Goal: Task Accomplishment & Management: Manage account settings

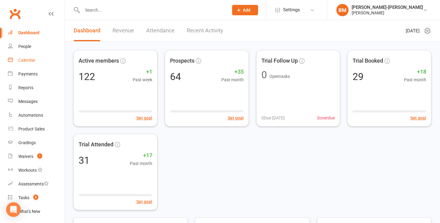
click at [20, 61] on div "Calendar" at bounding box center [26, 60] width 17 height 5
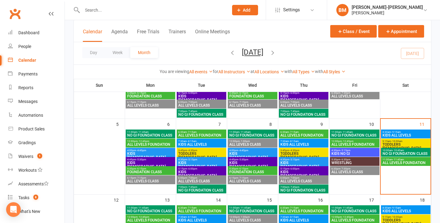
scroll to position [87, 0]
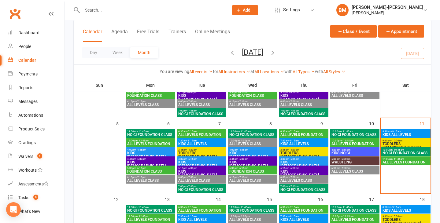
click at [414, 136] on span "KIDS ALL LEVELS" at bounding box center [405, 135] width 47 height 4
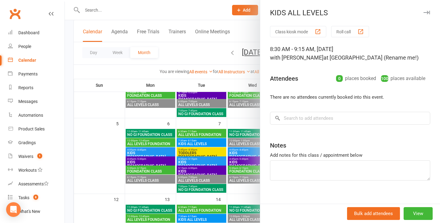
click at [212, 78] on div at bounding box center [252, 111] width 375 height 223
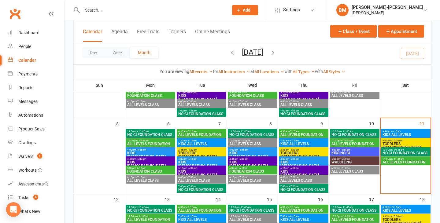
click at [393, 141] on span "- 10:00am" at bounding box center [396, 140] width 11 height 3
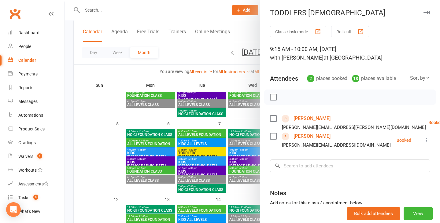
click at [225, 82] on div at bounding box center [252, 111] width 375 height 223
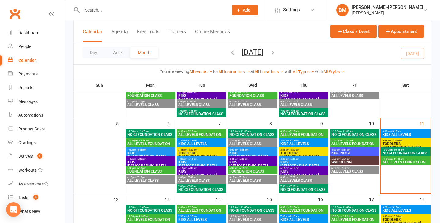
click at [409, 153] on span "NO GI FOUNDATION CLASS" at bounding box center [405, 153] width 47 height 4
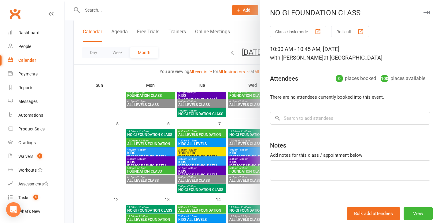
click at [214, 75] on div at bounding box center [252, 111] width 375 height 223
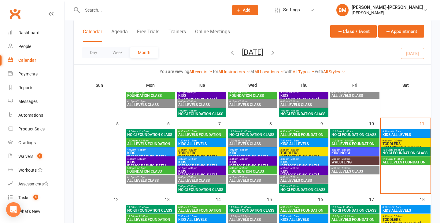
click at [412, 159] on span "11:00am - 11:45am" at bounding box center [405, 159] width 47 height 3
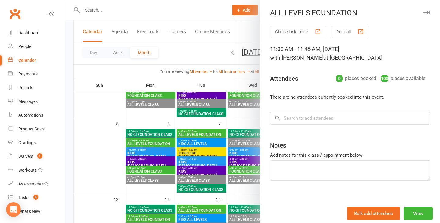
click at [133, 86] on div at bounding box center [252, 111] width 375 height 223
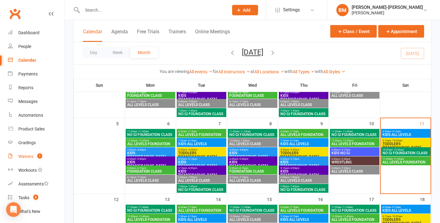
click at [32, 159] on div "Waivers" at bounding box center [25, 156] width 15 height 5
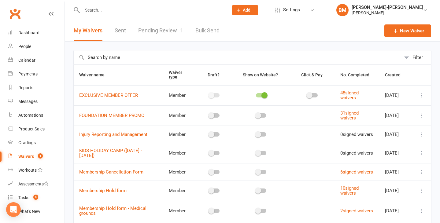
click at [167, 34] on link "Pending Review 1" at bounding box center [160, 30] width 45 height 21
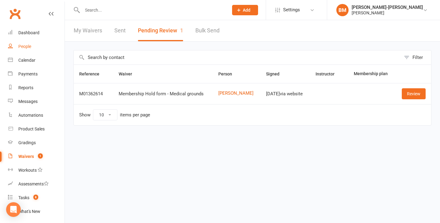
click at [32, 50] on link "People" at bounding box center [36, 47] width 57 height 14
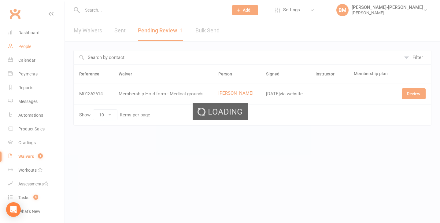
select select "100"
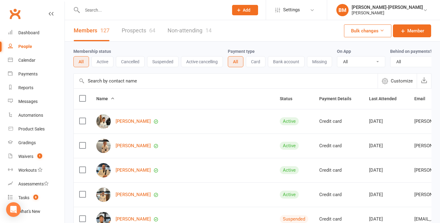
click at [139, 31] on link "Prospects 64" at bounding box center [139, 30] width 34 height 21
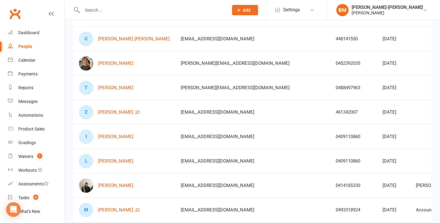
scroll to position [81, 0]
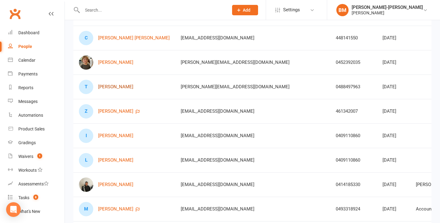
click at [116, 88] on link "[PERSON_NAME]" at bounding box center [115, 86] width 35 height 5
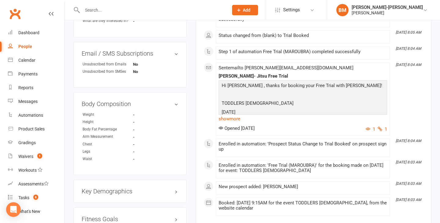
scroll to position [277, 0]
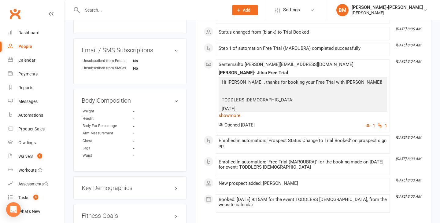
click at [237, 115] on link "show more" at bounding box center [302, 115] width 168 height 9
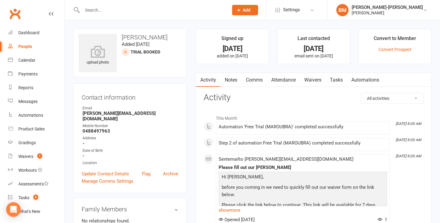
scroll to position [0, 0]
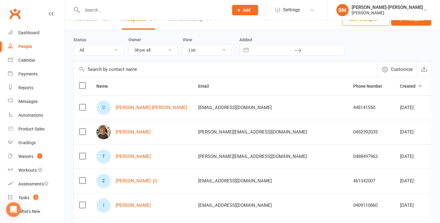
scroll to position [103, 0]
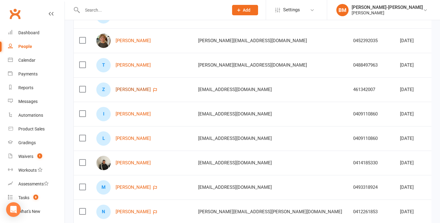
click at [135, 89] on link "[PERSON_NAME]" at bounding box center [133, 89] width 35 height 5
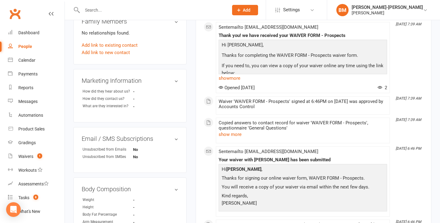
scroll to position [185, 0]
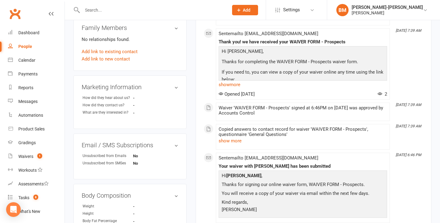
click at [238, 88] on div "Sent email to zoe.downing13@gmail.com Thank you! we have received your WAIVER F…" at bounding box center [302, 64] width 168 height 66
click at [237, 85] on link "show more" at bounding box center [302, 84] width 168 height 9
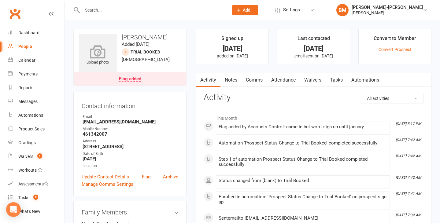
scroll to position [0, 0]
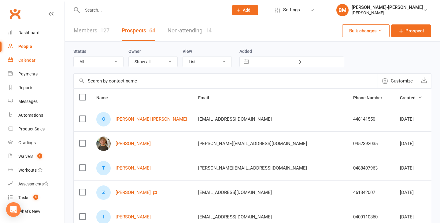
click at [28, 55] on link "Calendar" at bounding box center [36, 60] width 57 height 14
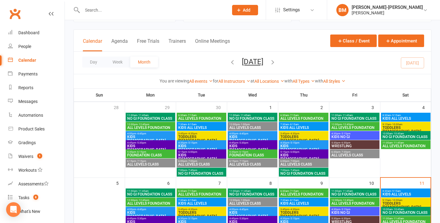
scroll to position [36, 0]
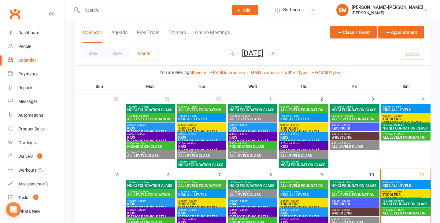
click at [405, 192] on span "9:15am - 10:00am" at bounding box center [405, 191] width 47 height 3
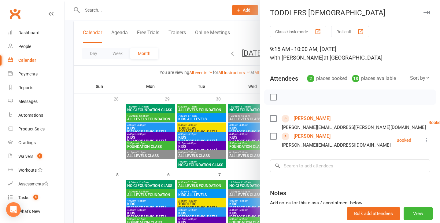
click at [311, 119] on link "[PERSON_NAME]" at bounding box center [311, 119] width 37 height 10
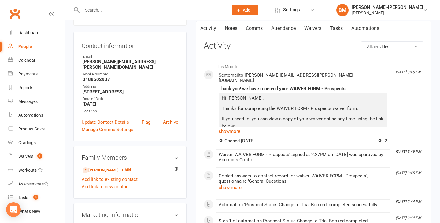
scroll to position [50, 0]
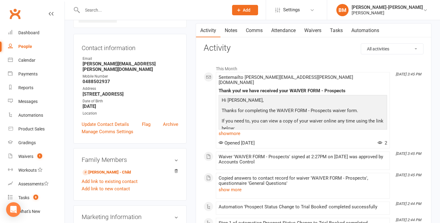
click at [318, 28] on link "Waivers" at bounding box center [313, 31] width 26 height 14
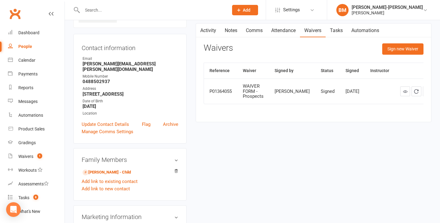
click at [210, 32] on link "Activity" at bounding box center [208, 31] width 24 height 14
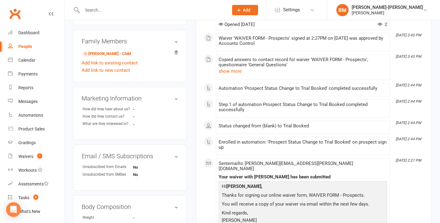
scroll to position [168, 0]
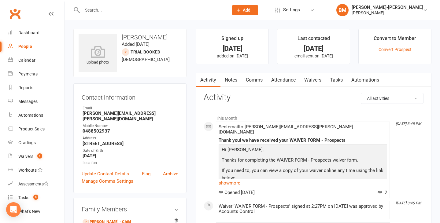
scroll to position [50, 0]
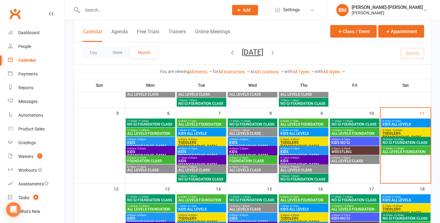
scroll to position [97, 0]
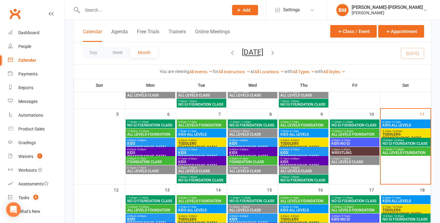
click at [410, 135] on span "TODDLERS [DEMOGRAPHIC_DATA]" at bounding box center [405, 136] width 47 height 7
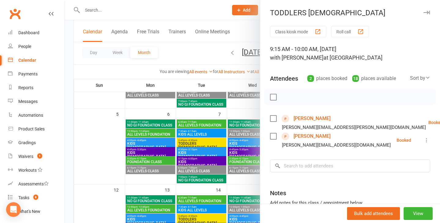
click at [309, 137] on link "[PERSON_NAME]" at bounding box center [311, 136] width 37 height 10
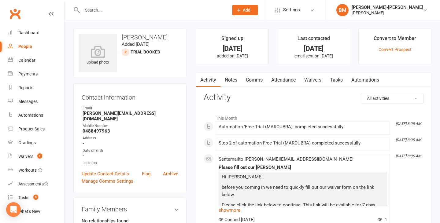
click at [312, 81] on link "Waivers" at bounding box center [313, 80] width 26 height 14
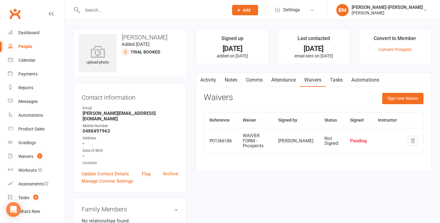
click at [311, 82] on link "Waivers" at bounding box center [313, 80] width 26 height 14
click at [209, 80] on link "Activity" at bounding box center [208, 80] width 24 height 14
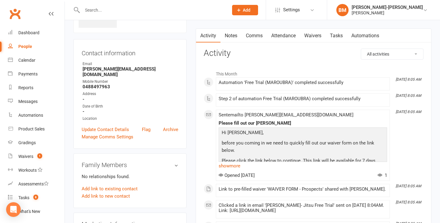
scroll to position [47, 0]
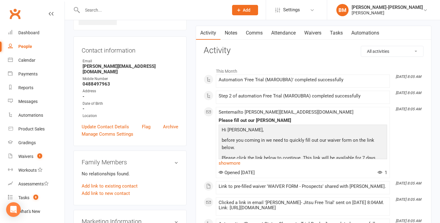
drag, startPoint x: 256, startPoint y: 101, endPoint x: 312, endPoint y: 101, distance: 55.9
click at [312, 101] on li "Oct 9, 8:05 AM Step 2 of automation Free Trial (MAROUBRA) completed successfully" at bounding box center [303, 97] width 174 height 13
drag, startPoint x: 322, startPoint y: 100, endPoint x: 346, endPoint y: 98, distance: 24.2
click at [346, 98] on div "Step 2 of automation Free Trial (MAROUBRA) completed successfully" at bounding box center [302, 98] width 168 height 8
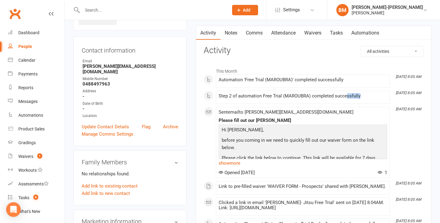
click at [346, 98] on div "Step 2 of automation Free Trial (MAROUBRA) completed successfully" at bounding box center [302, 96] width 168 height 5
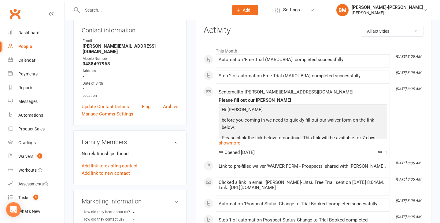
scroll to position [72, 0]
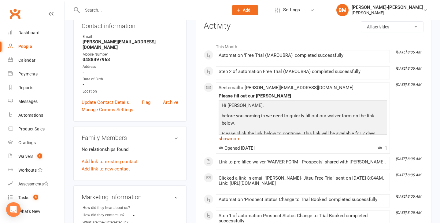
click at [228, 138] on link "show more" at bounding box center [302, 138] width 168 height 9
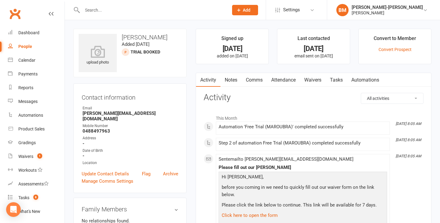
scroll to position [0, 0]
click at [295, 128] on div "Automation 'Free Trial (MAROUBRA)' completed successfully" at bounding box center [302, 126] width 168 height 5
click at [318, 79] on link "Waivers" at bounding box center [313, 80] width 26 height 14
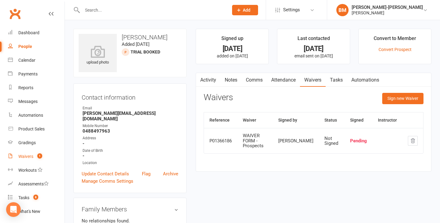
click at [33, 157] on div "Waivers" at bounding box center [25, 156] width 15 height 5
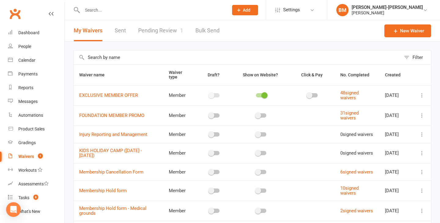
click at [171, 30] on link "Pending Review 1" at bounding box center [160, 30] width 45 height 21
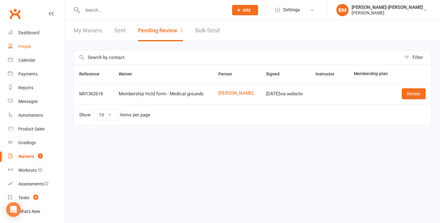
click at [30, 49] on link "People" at bounding box center [36, 47] width 57 height 14
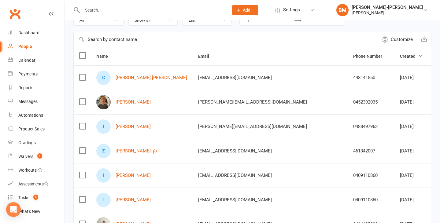
scroll to position [29, 0]
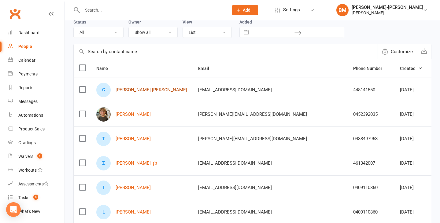
click at [145, 90] on link "[PERSON_NAME] [PERSON_NAME]" at bounding box center [152, 89] width 72 height 5
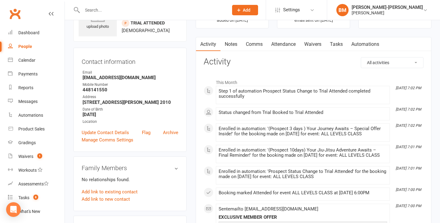
scroll to position [36, 0]
click at [314, 46] on link "Waivers" at bounding box center [313, 44] width 26 height 14
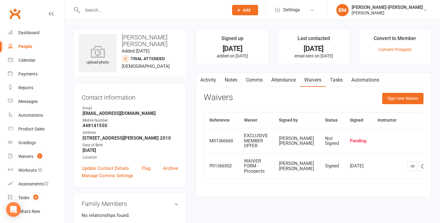
scroll to position [36, 0]
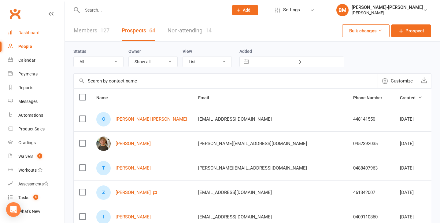
click at [29, 30] on link "Dashboard" at bounding box center [36, 33] width 57 height 14
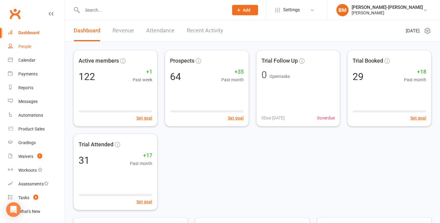
click at [29, 44] on div "People" at bounding box center [24, 46] width 13 height 5
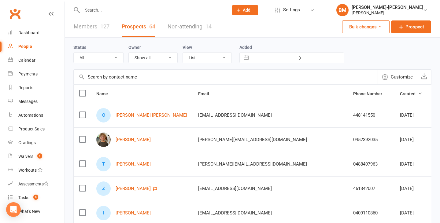
scroll to position [4, 0]
click at [31, 47] on div "People" at bounding box center [25, 46] width 14 height 5
click at [30, 158] on div "Waivers" at bounding box center [25, 156] width 15 height 5
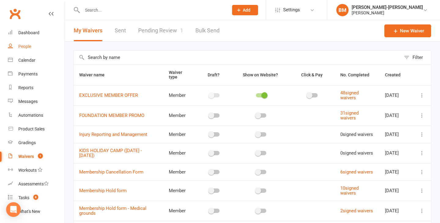
click at [26, 48] on div "People" at bounding box center [24, 46] width 13 height 5
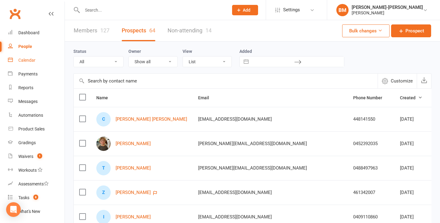
click at [21, 58] on div "Calendar" at bounding box center [26, 60] width 17 height 5
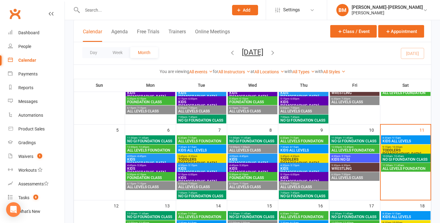
scroll to position [83, 0]
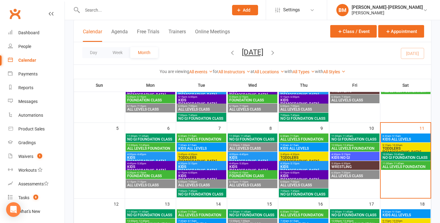
click at [406, 149] on span "TODDLERS [DEMOGRAPHIC_DATA]" at bounding box center [405, 150] width 47 height 7
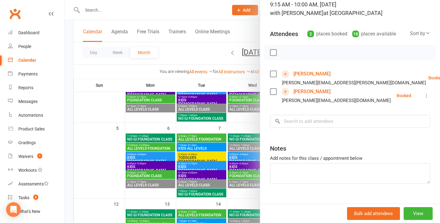
scroll to position [45, 0]
drag, startPoint x: 295, startPoint y: 83, endPoint x: 330, endPoint y: 85, distance: 35.2
click at [330, 85] on div "[PERSON_NAME][EMAIL_ADDRESS][PERSON_NAME][DOMAIN_NAME]" at bounding box center [354, 82] width 144 height 8
drag, startPoint x: 284, startPoint y: 102, endPoint x: 325, endPoint y: 103, distance: 41.6
click at [325, 103] on div "[PERSON_NAME][EMAIL_ADDRESS][DOMAIN_NAME]" at bounding box center [336, 100] width 109 height 8
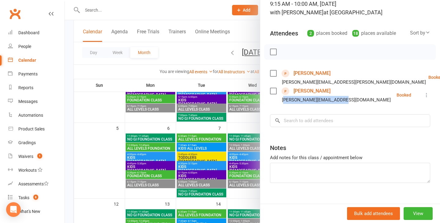
click at [304, 74] on link "[PERSON_NAME]" at bounding box center [311, 73] width 37 height 10
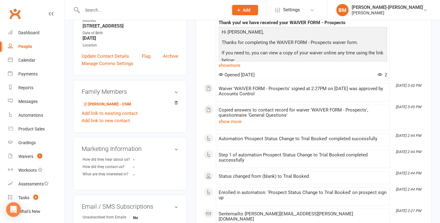
scroll to position [118, 0]
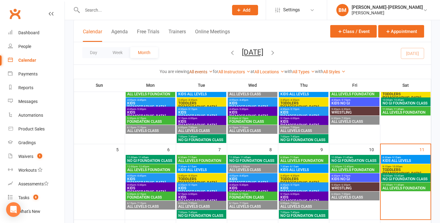
scroll to position [92, 0]
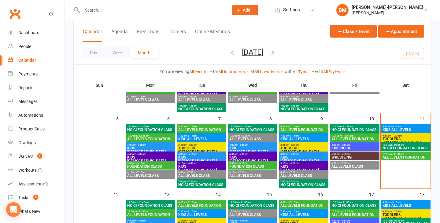
click at [408, 138] on span "TODDLERS [DEMOGRAPHIC_DATA]" at bounding box center [405, 140] width 47 height 7
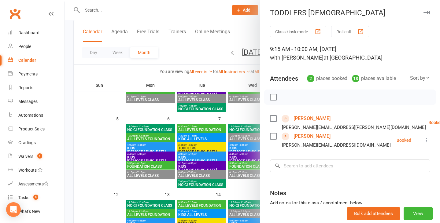
click at [311, 137] on link "[PERSON_NAME]" at bounding box center [311, 136] width 37 height 10
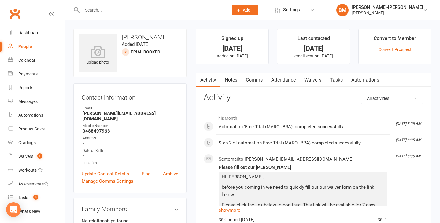
click at [311, 82] on link "Waivers" at bounding box center [313, 80] width 26 height 14
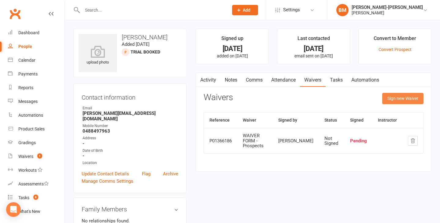
click at [398, 102] on button "Sign new Waiver" at bounding box center [402, 98] width 41 height 11
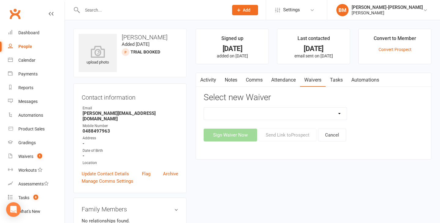
click at [260, 123] on div "EXCLUSIVE MEMBER OFFER FOUNDATION MEMBER PROMO Injury Reporting and Management …" at bounding box center [314, 124] width 220 height 34
select select "14313"
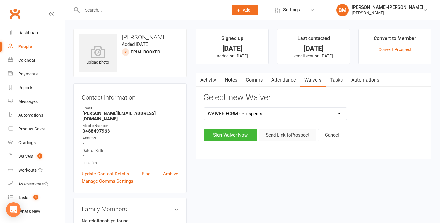
click at [271, 136] on button "Send Link to [GEOGRAPHIC_DATA]" at bounding box center [288, 135] width 58 height 13
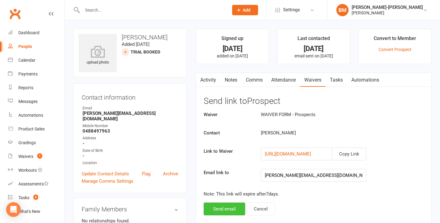
click at [228, 207] on button "Send email" at bounding box center [225, 209] width 42 height 13
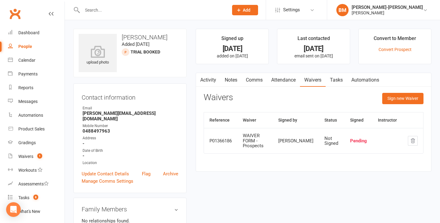
click at [30, 42] on link "People" at bounding box center [36, 47] width 57 height 14
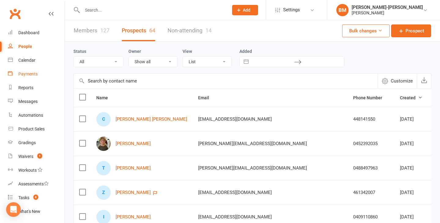
click at [26, 77] on link "Payments" at bounding box center [36, 74] width 57 height 14
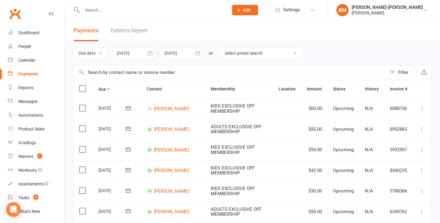
select select "0"
type input "[DATE]"
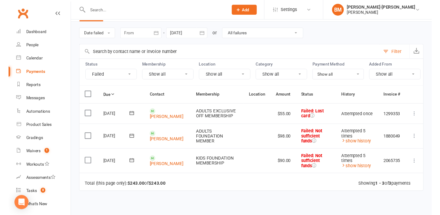
scroll to position [21, 0]
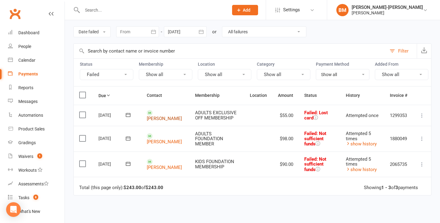
click at [156, 119] on link "Susan Castagna Castagna" at bounding box center [164, 119] width 35 height 6
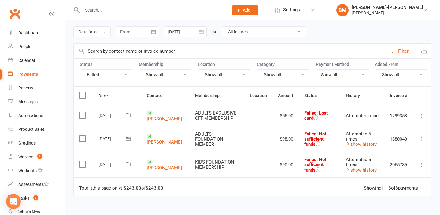
click at [129, 141] on icon at bounding box center [128, 138] width 6 height 6
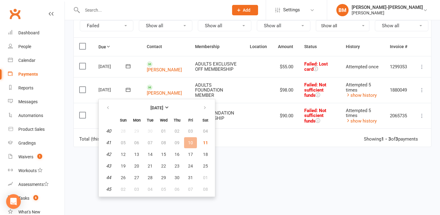
scroll to position [71, 0]
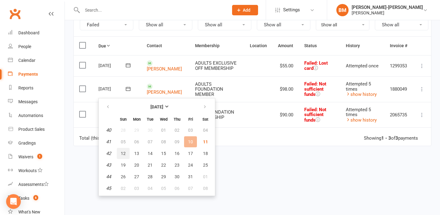
click at [123, 154] on span "12" at bounding box center [123, 153] width 5 height 5
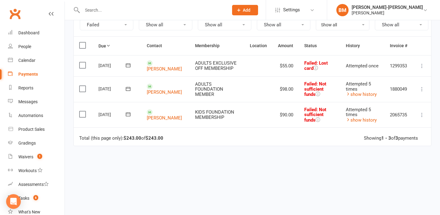
click at [128, 92] on icon at bounding box center [128, 89] width 6 height 6
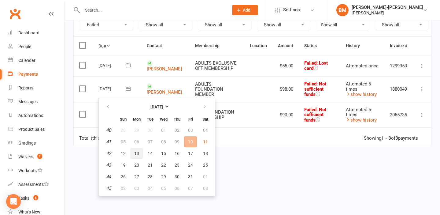
click at [139, 153] on button "13" at bounding box center [136, 153] width 13 height 11
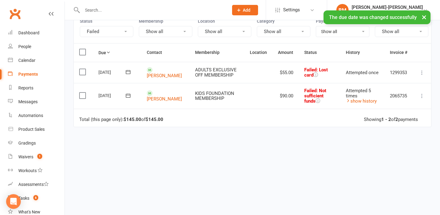
click at [128, 96] on icon at bounding box center [128, 95] width 6 height 6
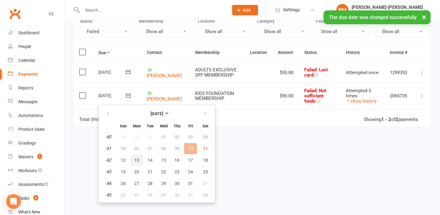
click at [136, 157] on span "13" at bounding box center [136, 159] width 5 height 5
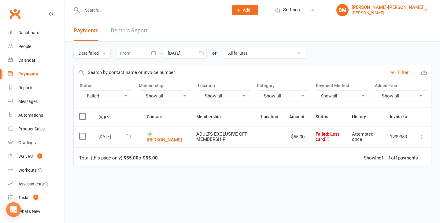
scroll to position [0, 0]
click at [415, 15] on div "[PERSON_NAME]" at bounding box center [386, 13] width 71 height 6
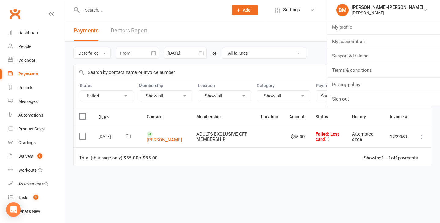
click at [435, 9] on li "BM Braddah Jiu-Jitsu Maroubra Braddah Jiu Jitsu Maroubra My profile My subscrip…" at bounding box center [383, 10] width 113 height 20
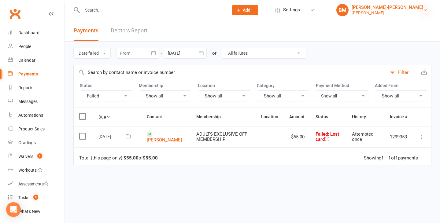
click at [425, 9] on icon at bounding box center [425, 10] width 5 height 5
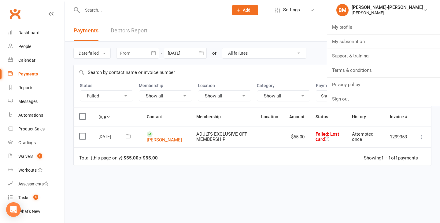
click at [330, 30] on header "Payments Debtors Report" at bounding box center [252, 30] width 375 height 21
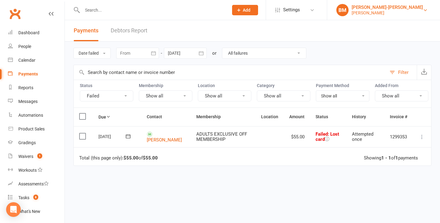
click at [407, 13] on div "[PERSON_NAME]" at bounding box center [386, 13] width 71 height 6
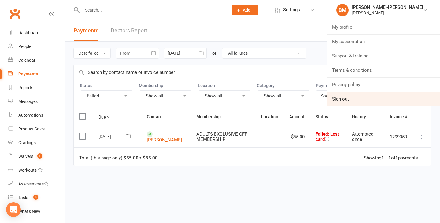
click at [356, 99] on link "Sign out" at bounding box center [383, 99] width 113 height 14
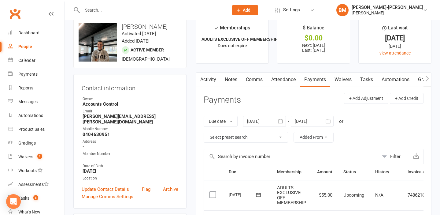
scroll to position [10, 0]
click at [350, 83] on link "Waivers" at bounding box center [343, 80] width 26 height 14
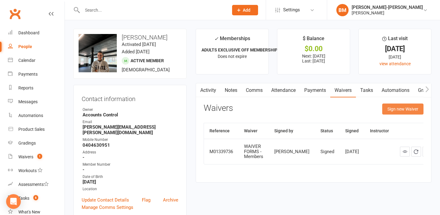
click at [396, 106] on button "Sign new Waiver" at bounding box center [402, 108] width 41 height 11
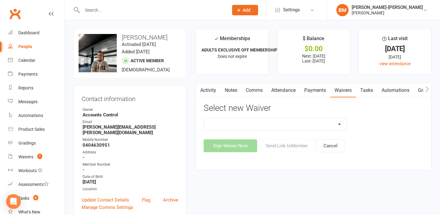
select select "14312"
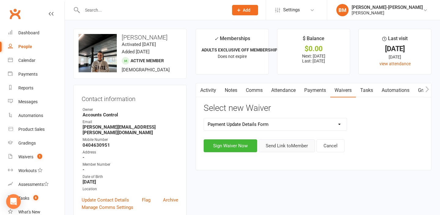
click at [282, 146] on button "Send Link to Member" at bounding box center [287, 145] width 56 height 13
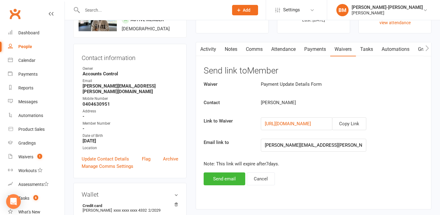
scroll to position [44, 0]
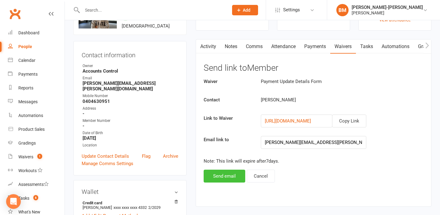
click at [233, 175] on button "Send email" at bounding box center [225, 175] width 42 height 13
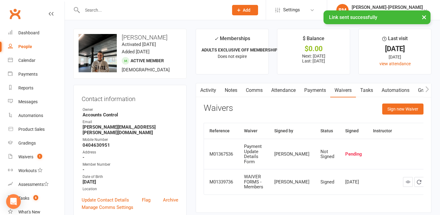
scroll to position [0, 0]
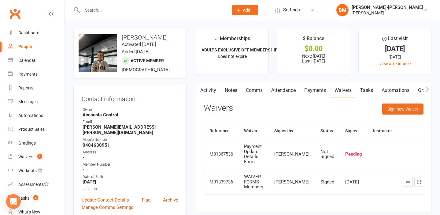
click at [28, 45] on div "People" at bounding box center [25, 46] width 14 height 5
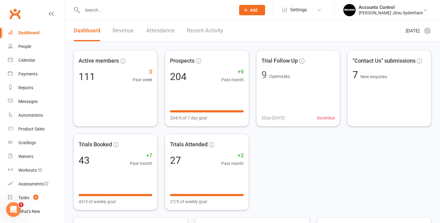
click at [425, 17] on li "Accounts Control [PERSON_NAME] Signed in as: [PERSON_NAME] Jitsu Sydenham Switc…" at bounding box center [387, 10] width 106 height 20
click at [32, 74] on div "Payments" at bounding box center [27, 74] width 19 height 5
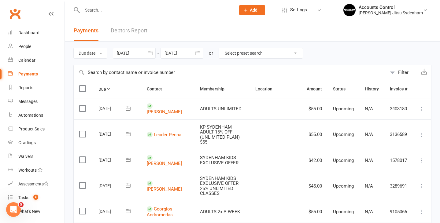
select select "0"
type input "[DATE]"
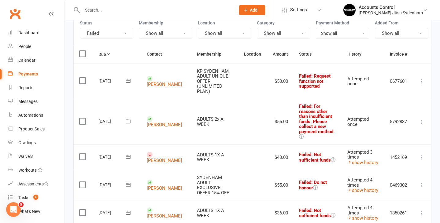
scroll to position [68, 0]
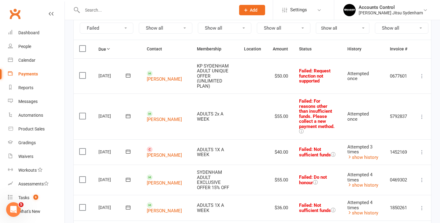
click at [127, 177] on icon at bounding box center [128, 180] width 6 height 6
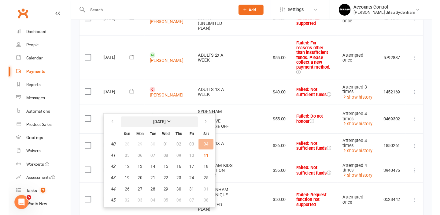
scroll to position [150, 0]
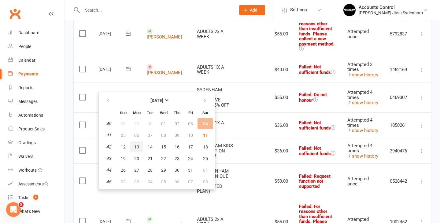
click at [134, 146] on span "13" at bounding box center [136, 147] width 5 height 5
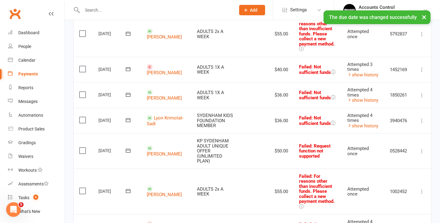
click at [127, 92] on icon at bounding box center [128, 95] width 6 height 6
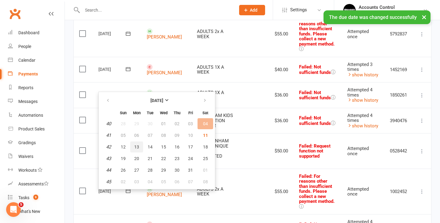
click at [134, 147] on span "13" at bounding box center [136, 147] width 5 height 5
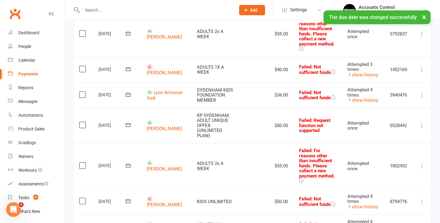
click at [126, 92] on icon at bounding box center [128, 95] width 6 height 6
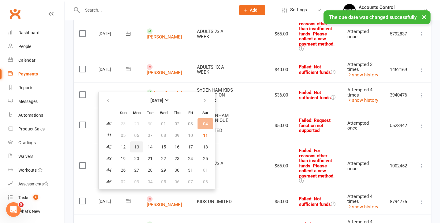
click at [138, 146] on span "13" at bounding box center [136, 147] width 5 height 5
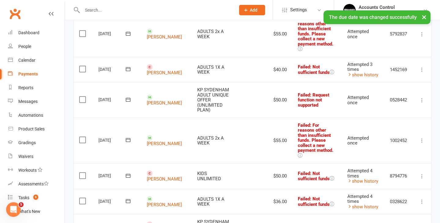
click at [127, 138] on icon at bounding box center [128, 140] width 5 height 4
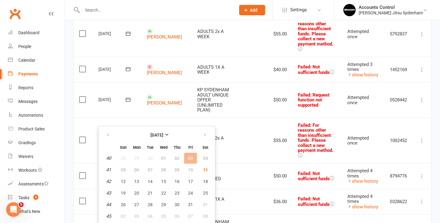
click at [230, 126] on td "ADULTS 2x A WEEK" at bounding box center [215, 141] width 46 height 46
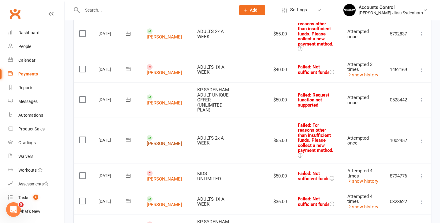
click at [162, 141] on link "MICHAEL REDMAN" at bounding box center [164, 144] width 35 height 6
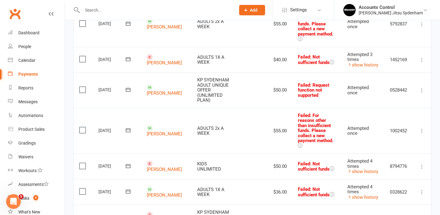
scroll to position [160, 0]
click at [421, 163] on icon at bounding box center [422, 166] width 6 height 6
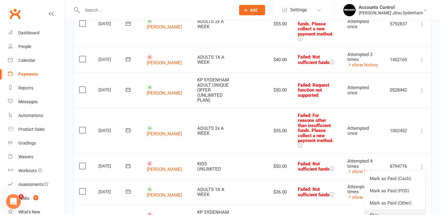
click at [373, 209] on link "Skip" at bounding box center [395, 215] width 61 height 12
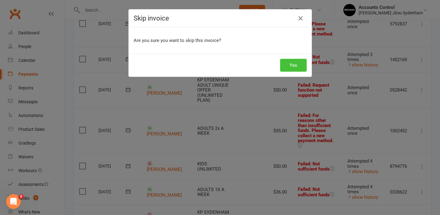
click at [292, 68] on button "Yes" at bounding box center [293, 65] width 27 height 13
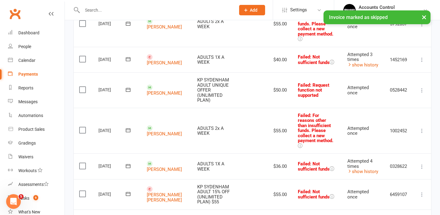
click at [124, 162] on button at bounding box center [128, 165] width 12 height 6
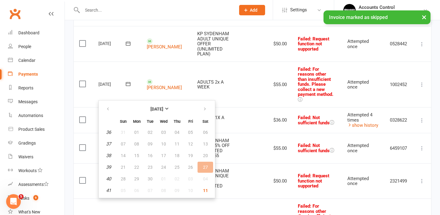
scroll to position [216, 0]
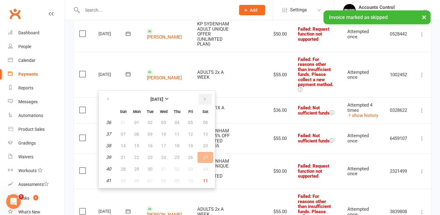
click at [205, 102] on button "button" at bounding box center [205, 99] width 13 height 11
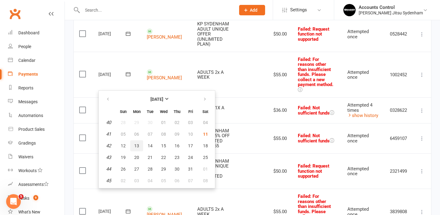
click at [134, 146] on span "13" at bounding box center [136, 145] width 5 height 5
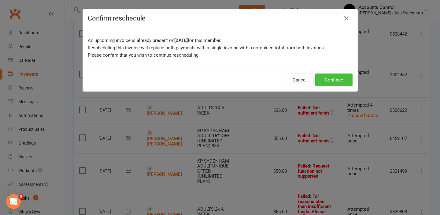
click at [326, 84] on button "Continue" at bounding box center [333, 79] width 37 height 13
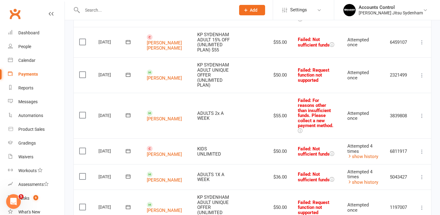
scroll to position [292, 0]
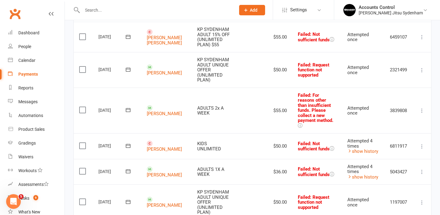
click at [423, 143] on icon at bounding box center [422, 146] width 6 height 6
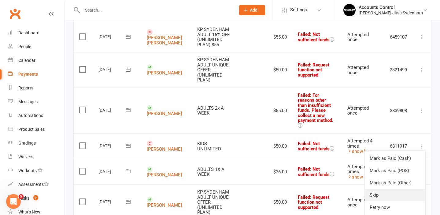
click at [380, 189] on link "Skip" at bounding box center [395, 195] width 61 height 12
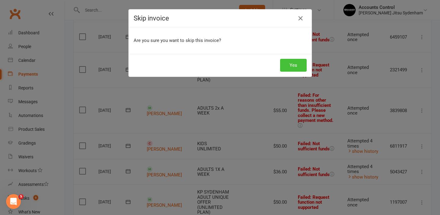
click at [289, 62] on button "Yes" at bounding box center [293, 65] width 27 height 13
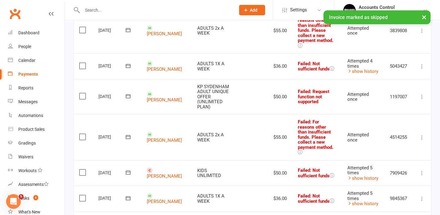
scroll to position [377, 0]
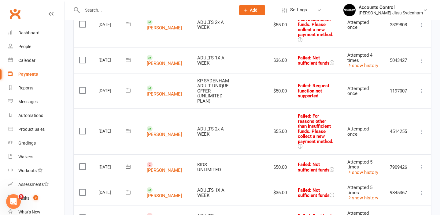
click at [420, 164] on icon at bounding box center [422, 167] width 6 height 6
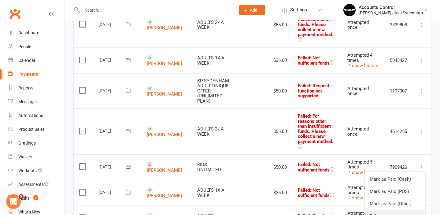
click at [383, 209] on link "Skip" at bounding box center [395, 215] width 61 height 12
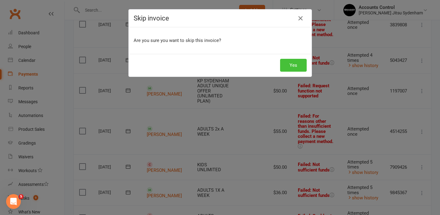
click at [296, 59] on button "Yes" at bounding box center [293, 65] width 27 height 13
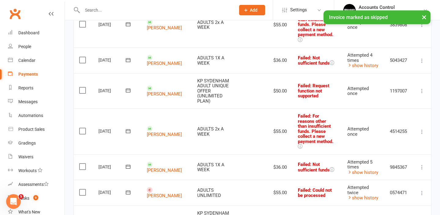
click at [130, 163] on button at bounding box center [128, 166] width 12 height 6
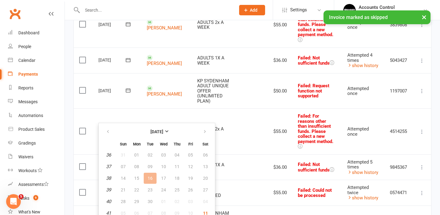
click at [207, 138] on th at bounding box center [205, 131] width 16 height 13
click at [205, 132] on icon "button" at bounding box center [205, 131] width 4 height 5
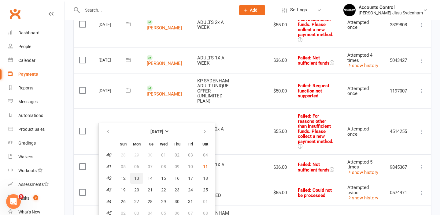
click at [137, 180] on button "13" at bounding box center [136, 177] width 13 height 11
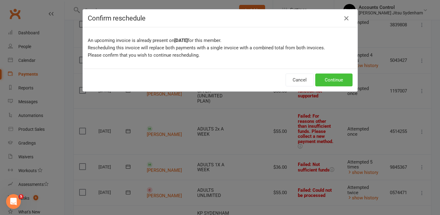
click at [332, 82] on button "Continue" at bounding box center [333, 79] width 37 height 13
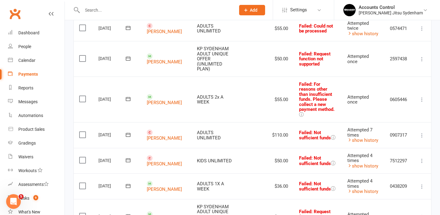
scroll to position [517, 0]
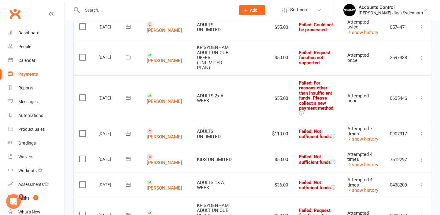
click at [418, 156] on button at bounding box center [421, 159] width 7 height 7
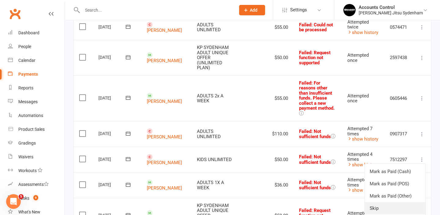
click at [397, 202] on link "Skip" at bounding box center [395, 208] width 61 height 12
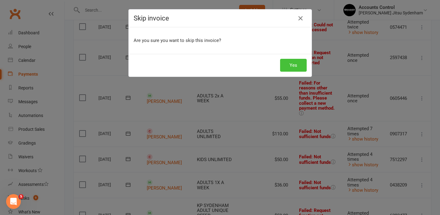
click at [295, 64] on button "Yes" at bounding box center [293, 65] width 27 height 13
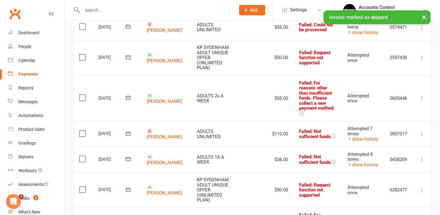
click at [131, 156] on icon at bounding box center [128, 159] width 6 height 6
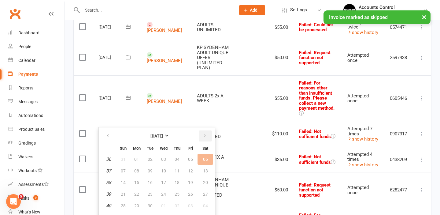
click at [204, 137] on icon "button" at bounding box center [205, 135] width 4 height 5
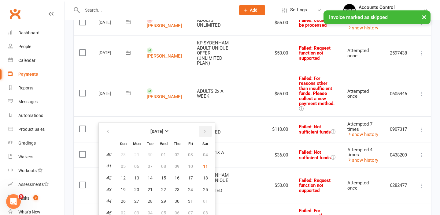
scroll to position [523, 0]
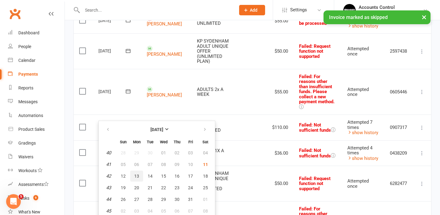
click at [137, 176] on span "13" at bounding box center [136, 175] width 5 height 5
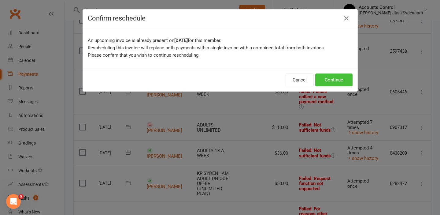
click at [325, 82] on button "Continue" at bounding box center [333, 79] width 37 height 13
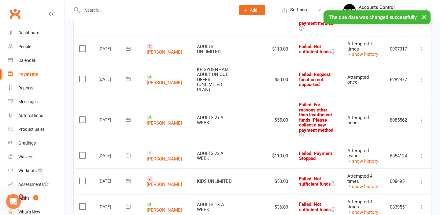
scroll to position [604, 0]
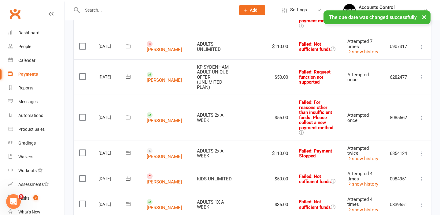
click at [421, 176] on icon at bounding box center [422, 179] width 6 height 6
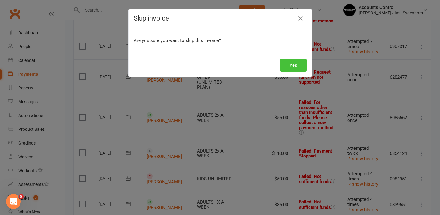
click at [297, 70] on button "Yes" at bounding box center [293, 65] width 27 height 13
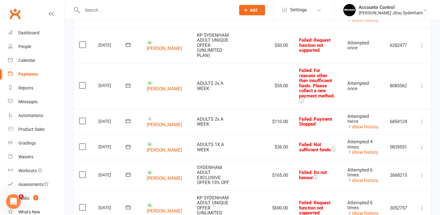
scroll to position [640, 0]
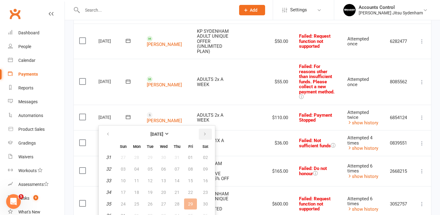
click at [203, 136] on icon "button" at bounding box center [205, 133] width 4 height 5
click at [207, 134] on button "button" at bounding box center [205, 133] width 13 height 11
click at [138, 180] on span "13" at bounding box center [136, 180] width 5 height 5
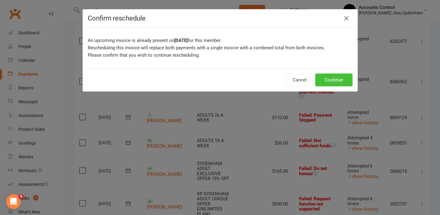
click at [329, 80] on button "Continue" at bounding box center [333, 79] width 37 height 13
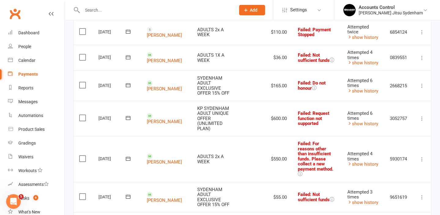
scroll to position [727, 0]
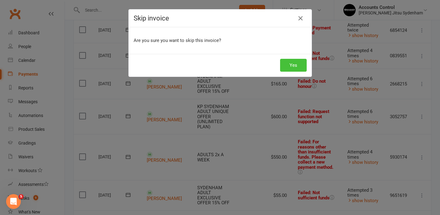
click at [292, 68] on button "Yes" at bounding box center [293, 65] width 27 height 13
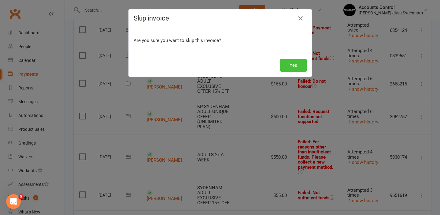
click at [296, 64] on button "Yes" at bounding box center [293, 65] width 27 height 13
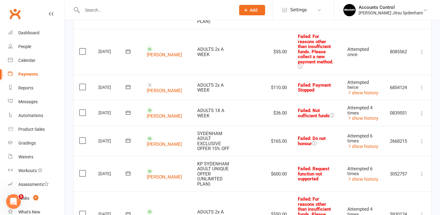
scroll to position [670, 0]
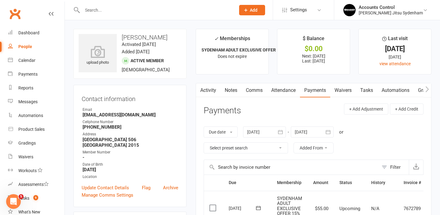
click at [339, 86] on link "Waivers" at bounding box center [343, 90] width 26 height 14
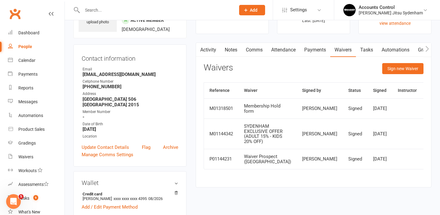
scroll to position [41, 0]
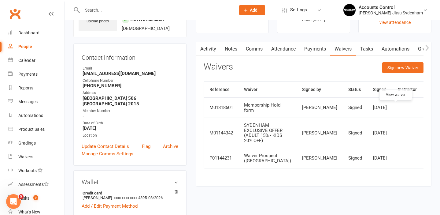
click at [430, 108] on icon at bounding box center [432, 107] width 5 height 5
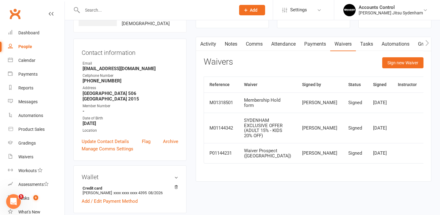
scroll to position [50, 0]
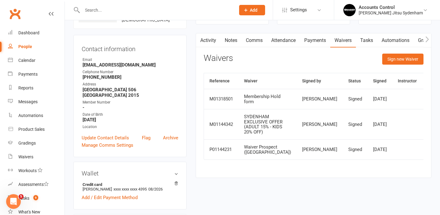
click at [310, 37] on link "Payments" at bounding box center [315, 40] width 30 height 14
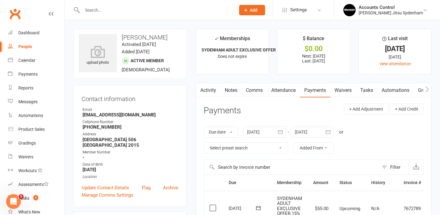
click at [267, 132] on div at bounding box center [264, 131] width 43 height 11
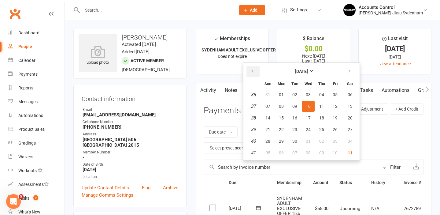
click at [253, 70] on icon "button" at bounding box center [252, 71] width 4 height 5
click at [335, 92] on span "04" at bounding box center [334, 94] width 5 height 5
type input "04 Jul 2025"
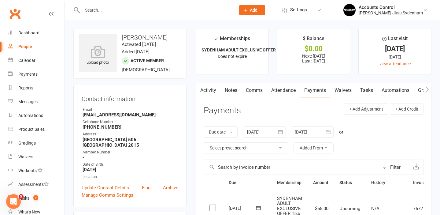
click at [17, 18] on link "Clubworx" at bounding box center [14, 13] width 15 height 15
click at [128, 9] on input "text" at bounding box center [155, 10] width 151 height 9
type input "[PERSON_NAME]"
click at [435, 5] on li "Accounts Control Braddah Jiu Jitsu Sydenham Signed in as: Braddah Jiu Jitsu Syd…" at bounding box center [387, 10] width 106 height 20
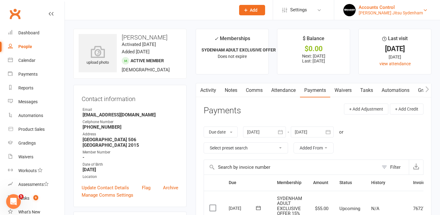
click at [422, 10] on div "Braddah Jiu Jitsu Sydenham" at bounding box center [390, 13] width 64 height 6
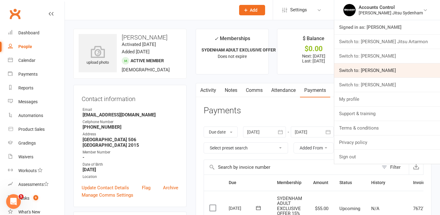
click at [387, 69] on link "Switch to: Braddah Jiu Jitsu Maroubra" at bounding box center [387, 70] width 106 height 14
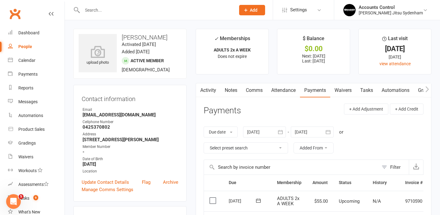
click at [343, 88] on link "Waivers" at bounding box center [343, 90] width 26 height 14
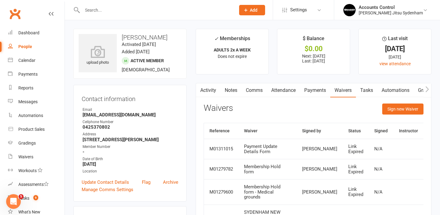
click at [407, 101] on div "Activity Notes Comms Attendance Payments Waivers Tasks Automations Gradings / P…" at bounding box center [314, 175] width 236 height 185
click at [405, 106] on button "Sign new Waiver" at bounding box center [402, 108] width 41 height 11
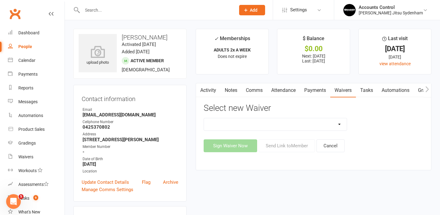
select select "12014"
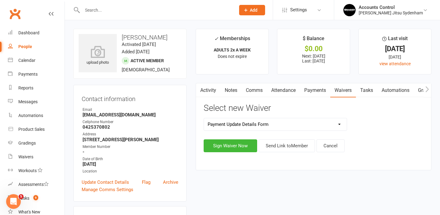
click at [298, 151] on div "Activity Notes Comms Attendance Payments Waivers Tasks Automations Gradings / P…" at bounding box center [314, 126] width 236 height 87
click at [298, 148] on button "Send Link to Member" at bounding box center [287, 145] width 56 height 13
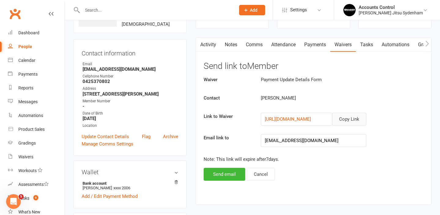
scroll to position [97, 0]
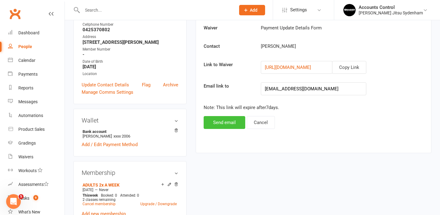
click at [230, 117] on button "Send email" at bounding box center [225, 122] width 42 height 13
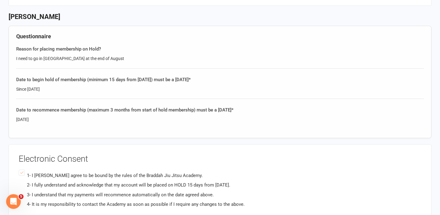
scroll to position [180, 0]
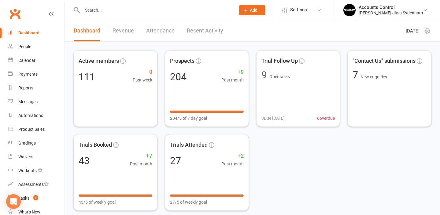
click at [402, 0] on li "Accounts Control [PERSON_NAME] Signed in as: [PERSON_NAME] Jitsu Sydenham Switc…" at bounding box center [387, 10] width 106 height 20
click at [402, 9] on div "Accounts Control" at bounding box center [390, 8] width 64 height 6
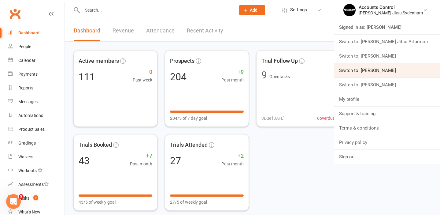
click at [393, 68] on link "Switch to: [PERSON_NAME]" at bounding box center [387, 70] width 106 height 14
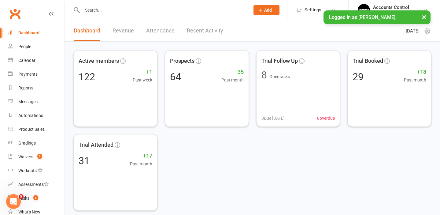
click at [127, 9] on input "text" at bounding box center [162, 10] width 165 height 9
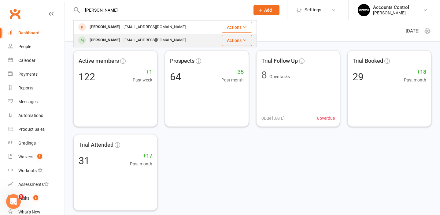
type input "[PERSON_NAME]"
click at [122, 40] on div "[EMAIL_ADDRESS][DOMAIN_NAME]" at bounding box center [155, 40] width 66 height 9
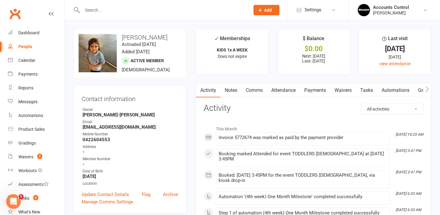
click at [319, 88] on link "Payments" at bounding box center [315, 90] width 30 height 14
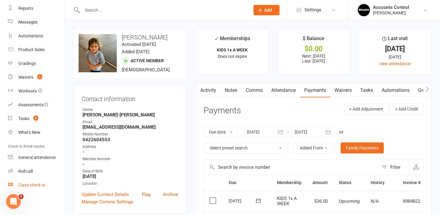
scroll to position [79, 0]
click at [35, 184] on div "Class check-in" at bounding box center [31, 184] width 27 height 5
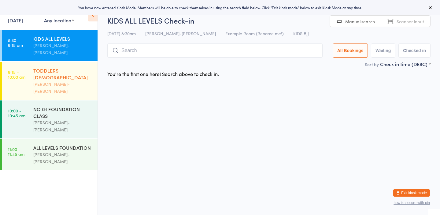
click at [63, 80] on div "[PERSON_NAME]-[PERSON_NAME]" at bounding box center [62, 87] width 59 height 14
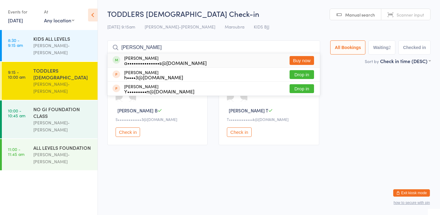
drag, startPoint x: 188, startPoint y: 52, endPoint x: 366, endPoint y: 77, distance: 179.9
click at [366, 77] on div "Waiting to check in [PERSON_NAME] B S•••••••••••••3@[DOMAIN_NAME] Check in Wait…" at bounding box center [269, 108] width 334 height 83
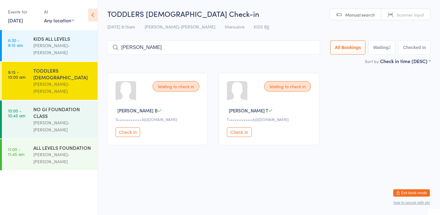
click at [151, 49] on input "[PERSON_NAME]" at bounding box center [213, 47] width 213 height 14
type input "H"
type input "a"
click at [90, 16] on icon at bounding box center [92, 15] width 9 height 13
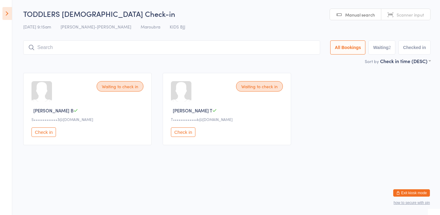
click at [3, 13] on icon at bounding box center [6, 13] width 9 height 13
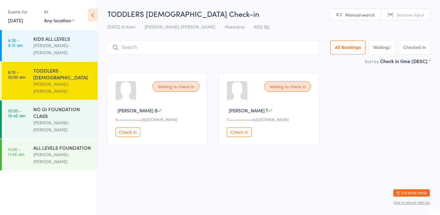
click at [424, 195] on button "Exit kiosk mode" at bounding box center [411, 192] width 37 height 7
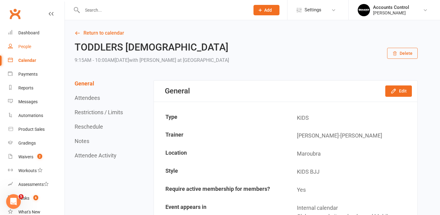
click at [28, 50] on link "People" at bounding box center [36, 47] width 57 height 14
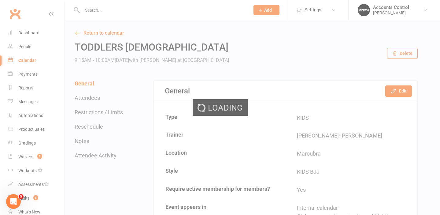
select select "100"
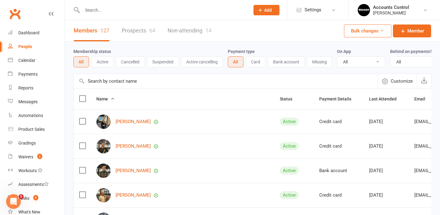
click at [139, 16] on div at bounding box center [159, 10] width 172 height 20
click at [137, 11] on input "text" at bounding box center [162, 10] width 165 height 9
type input "a"
type input "c"
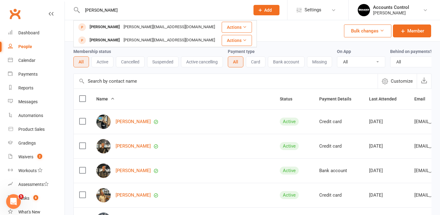
type input "Scott"
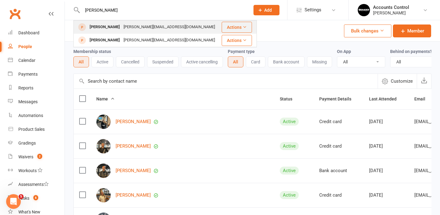
drag, startPoint x: 137, startPoint y: 11, endPoint x: 101, endPoint y: 28, distance: 39.9
click at [101, 28] on div "[PERSON_NAME]" at bounding box center [105, 27] width 34 height 9
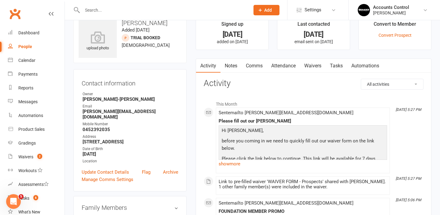
scroll to position [13, 0]
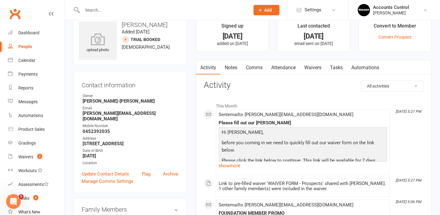
click at [311, 64] on link "Waivers" at bounding box center [313, 68] width 26 height 14
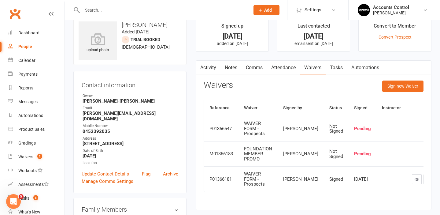
click at [288, 71] on link "Attendance" at bounding box center [283, 68] width 33 height 14
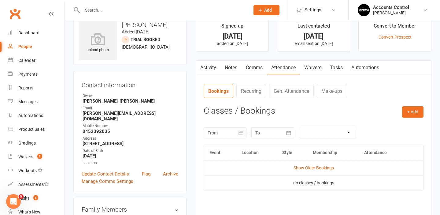
click at [316, 69] on link "Waivers" at bounding box center [313, 68] width 26 height 14
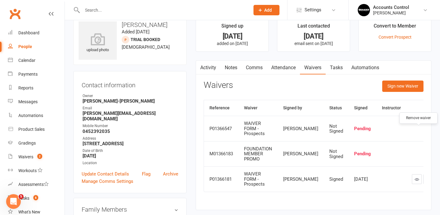
click at [437, 130] on icon "button" at bounding box center [439, 128] width 4 height 4
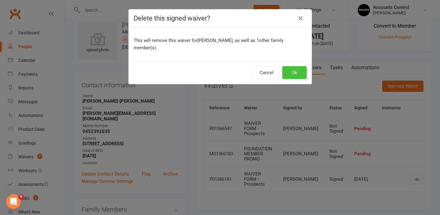
click at [295, 66] on button "Ok" at bounding box center [294, 72] width 24 height 13
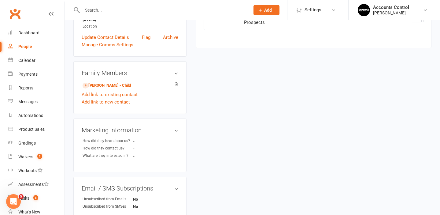
scroll to position [147, 0]
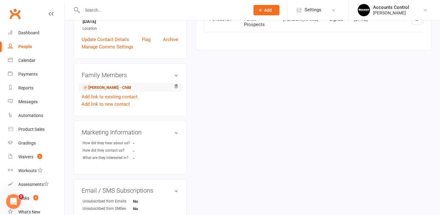
click at [108, 86] on link "Obie Scott - Child" at bounding box center [107, 87] width 48 height 6
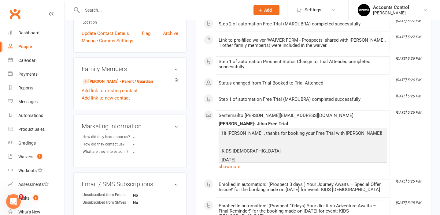
scroll to position [147, 0]
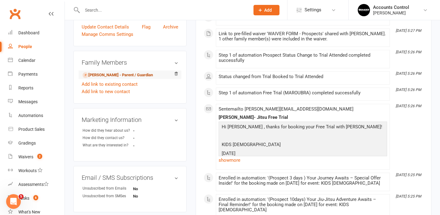
click at [108, 72] on link "Kane Scott - Parent / Guardian" at bounding box center [118, 75] width 70 height 6
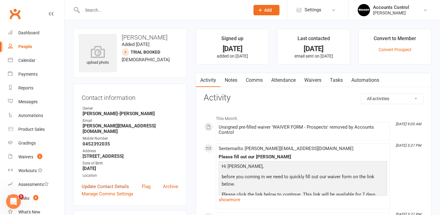
click at [96, 186] on link "Update Contact Details" at bounding box center [105, 185] width 47 height 7
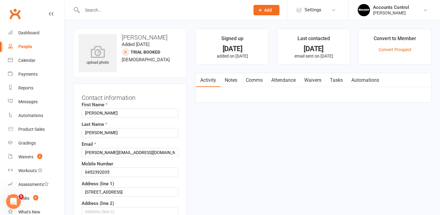
scroll to position [29, 0]
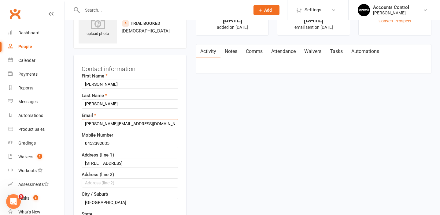
click at [155, 126] on input "[PERSON_NAME][EMAIL_ADDRESS][DOMAIN_NAME]" at bounding box center [130, 123] width 97 height 9
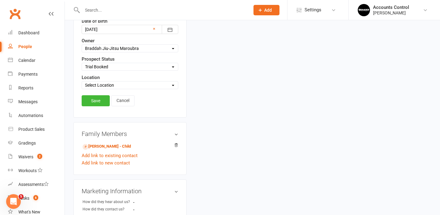
scroll to position [277, 0]
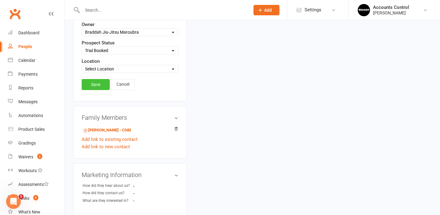
type input "[EMAIL_ADDRESS][DOMAIN_NAME]"
click at [99, 90] on link "Save" at bounding box center [96, 84] width 28 height 11
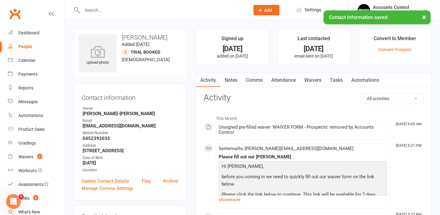
scroll to position [0, 0]
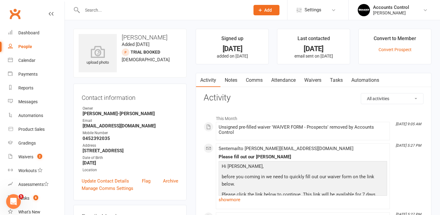
click at [317, 79] on link "Waivers" at bounding box center [313, 80] width 26 height 14
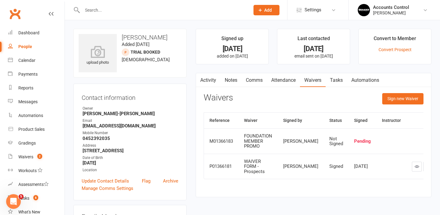
click at [314, 80] on link "Waivers" at bounding box center [313, 80] width 26 height 14
click at [407, 100] on button "Sign new Waiver" at bounding box center [402, 98] width 41 height 11
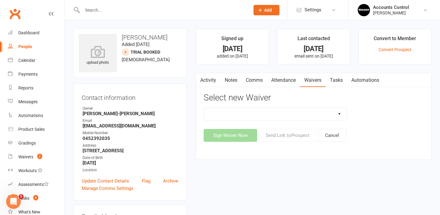
click at [317, 80] on link "Waivers" at bounding box center [313, 80] width 26 height 14
click at [215, 81] on link "Activity" at bounding box center [208, 80] width 24 height 14
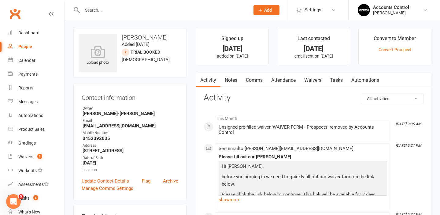
click at [318, 81] on link "Waivers" at bounding box center [313, 80] width 26 height 14
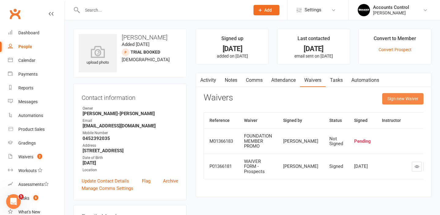
click at [394, 97] on button "Sign new Waiver" at bounding box center [402, 98] width 41 height 11
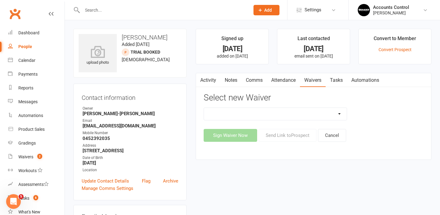
select select "14394"
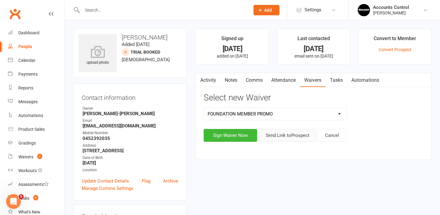
click at [299, 137] on button "Send Link to [GEOGRAPHIC_DATA]" at bounding box center [288, 135] width 58 height 13
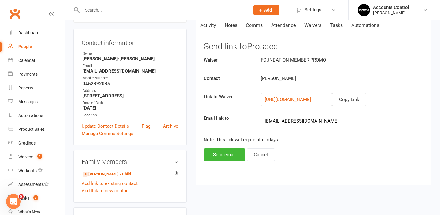
scroll to position [69, 0]
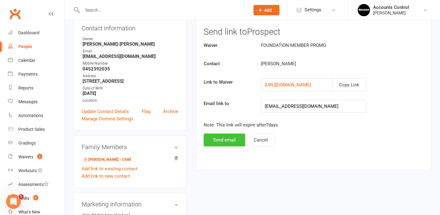
click at [229, 138] on button "Send email" at bounding box center [225, 139] width 42 height 13
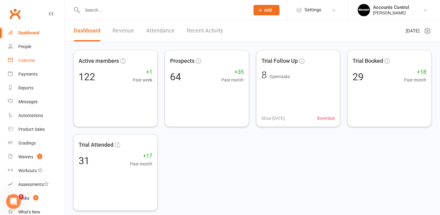
click at [28, 63] on link "Calendar" at bounding box center [36, 60] width 57 height 14
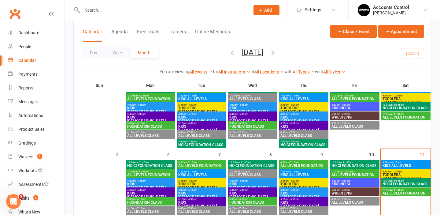
scroll to position [64, 0]
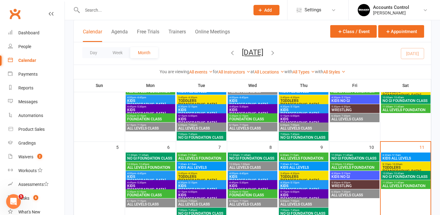
click at [410, 168] on span "TODDLERS [DEMOGRAPHIC_DATA]" at bounding box center [405, 168] width 47 height 7
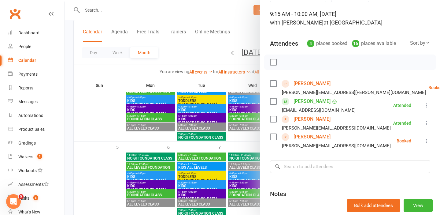
scroll to position [36, 0]
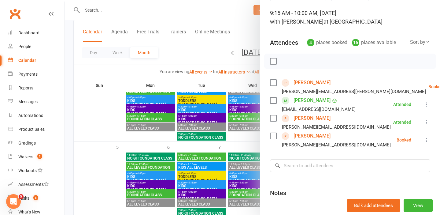
click at [306, 137] on link "[PERSON_NAME]" at bounding box center [311, 136] width 37 height 10
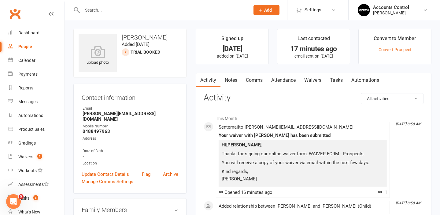
click at [310, 76] on link "Waivers" at bounding box center [313, 80] width 26 height 14
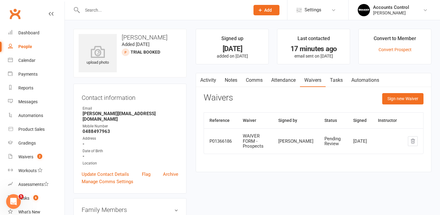
click at [207, 82] on link "Activity" at bounding box center [208, 80] width 24 height 14
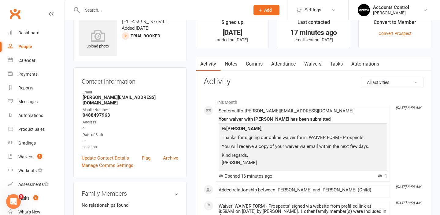
scroll to position [15, 0]
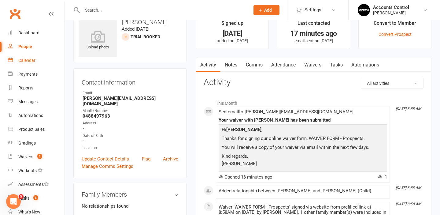
click at [25, 59] on div "Calendar" at bounding box center [26, 60] width 17 height 5
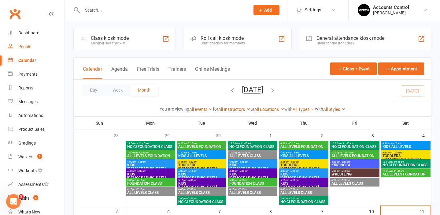
click at [28, 47] on div "People" at bounding box center [24, 46] width 13 height 5
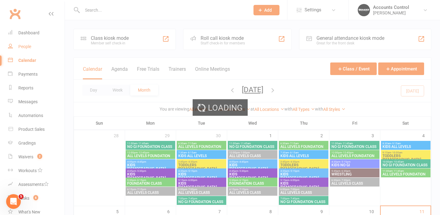
select select "100"
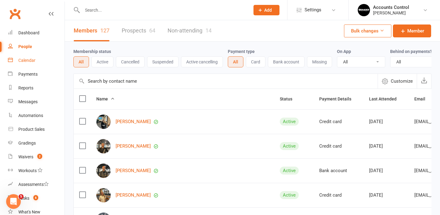
click at [28, 59] on div "Calendar" at bounding box center [26, 60] width 17 height 5
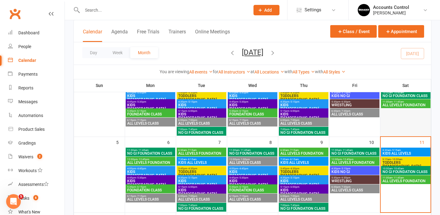
scroll to position [78, 0]
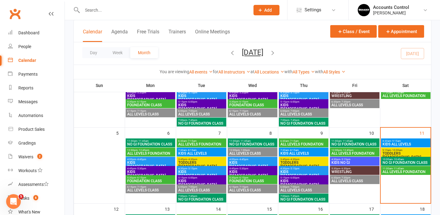
click at [407, 153] on span "TODDLERS [DEMOGRAPHIC_DATA]" at bounding box center [405, 154] width 47 height 7
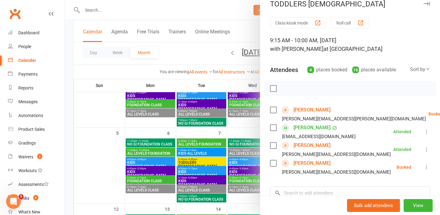
scroll to position [12, 0]
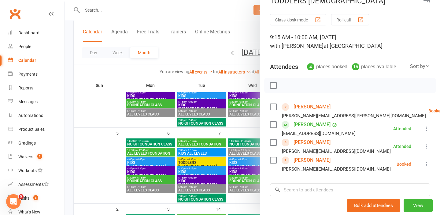
click at [310, 108] on link "[PERSON_NAME]" at bounding box center [311, 107] width 37 height 10
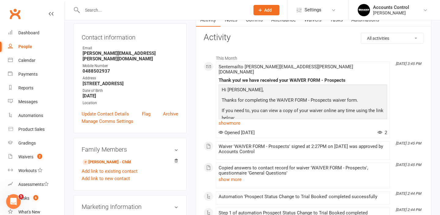
scroll to position [26, 0]
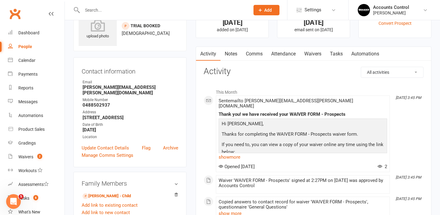
click at [310, 56] on link "Waivers" at bounding box center [313, 54] width 26 height 14
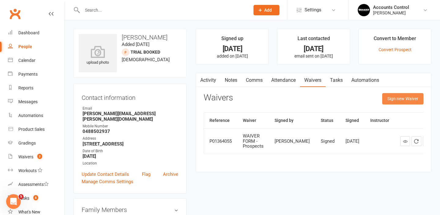
click at [399, 99] on button "Sign new Waiver" at bounding box center [402, 98] width 41 height 11
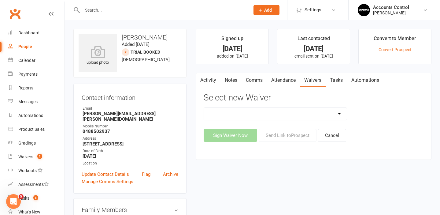
select select "14662"
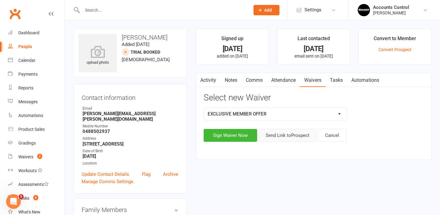
click at [288, 133] on button "Send Link to [GEOGRAPHIC_DATA]" at bounding box center [288, 135] width 58 height 13
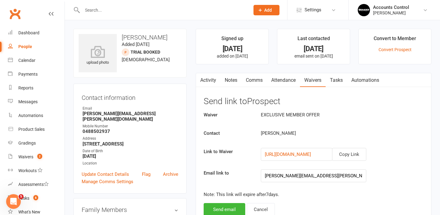
click at [311, 82] on link "Waivers" at bounding box center [313, 80] width 26 height 14
click at [284, 77] on link "Attendance" at bounding box center [283, 80] width 33 height 14
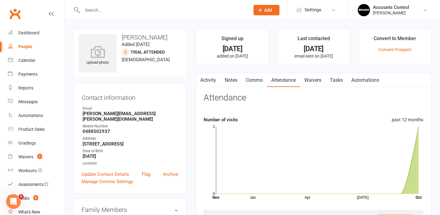
click at [307, 80] on link "Waivers" at bounding box center [313, 80] width 26 height 14
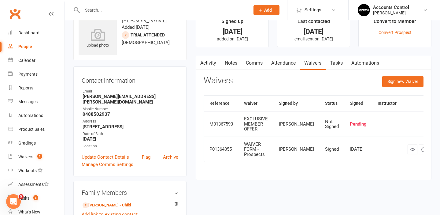
scroll to position [19, 0]
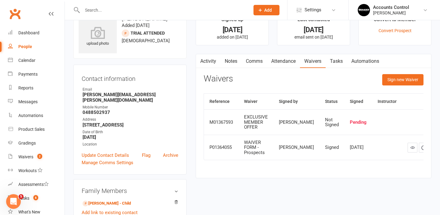
click at [318, 63] on link "Waivers" at bounding box center [313, 61] width 26 height 14
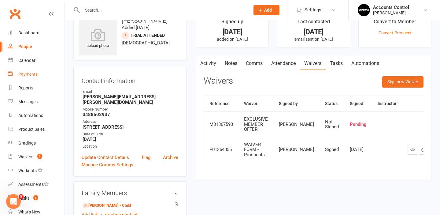
scroll to position [0, 0]
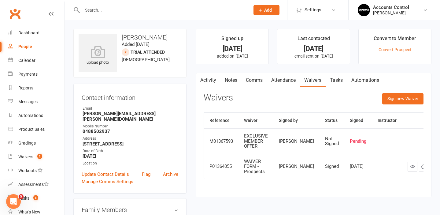
click at [99, 16] on div at bounding box center [159, 10] width 172 height 20
click at [105, 11] on input "text" at bounding box center [162, 10] width 165 height 9
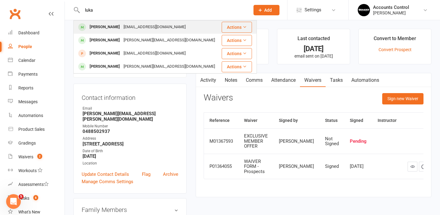
type input "luka"
click at [100, 28] on div "[PERSON_NAME]" at bounding box center [105, 27] width 34 height 9
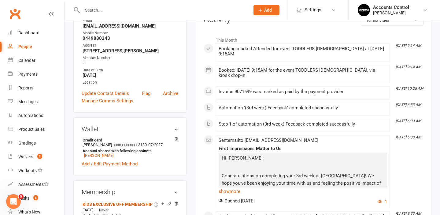
scroll to position [90, 0]
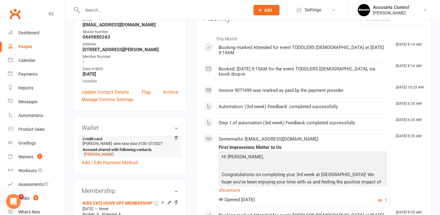
click at [104, 156] on link "[PERSON_NAME]" at bounding box center [98, 154] width 29 height 5
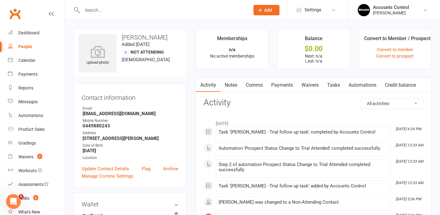
click at [309, 83] on link "Waivers" at bounding box center [310, 85] width 26 height 14
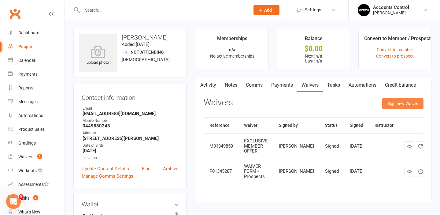
click at [404, 105] on button "Sign new Waiver" at bounding box center [402, 103] width 41 height 11
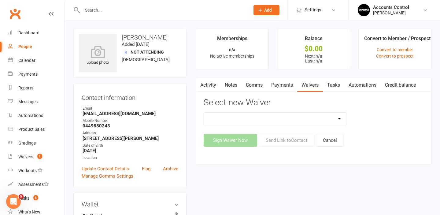
select select "14309"
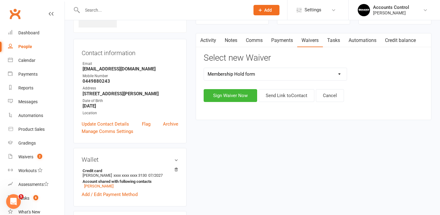
scroll to position [46, 0]
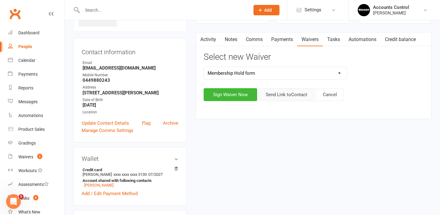
click at [300, 97] on button "Send Link to Contact" at bounding box center [287, 94] width 56 height 13
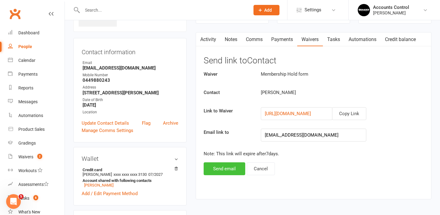
click at [225, 169] on button "Send email" at bounding box center [225, 168] width 42 height 13
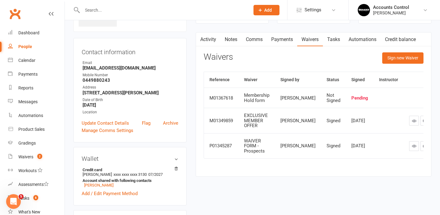
click at [23, 43] on link "People" at bounding box center [36, 47] width 57 height 14
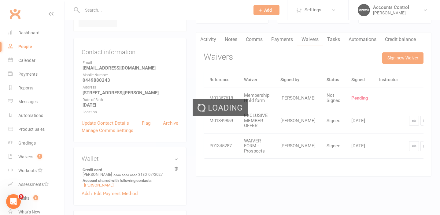
select select "100"
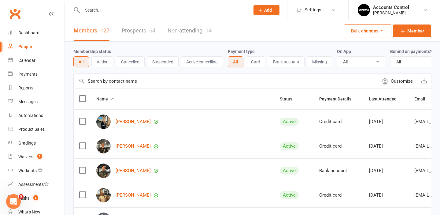
click at [136, 34] on link "Prospects 64" at bounding box center [139, 30] width 34 height 21
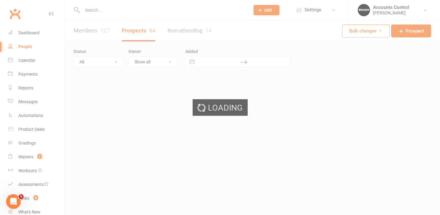
select select "100"
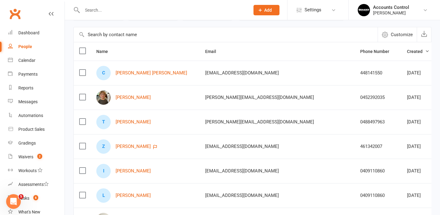
scroll to position [52, 0]
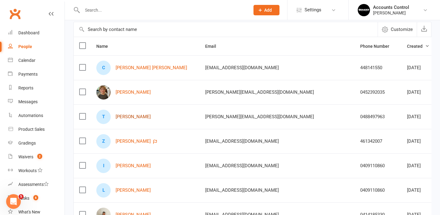
click at [140, 117] on link "[PERSON_NAME]" at bounding box center [133, 116] width 35 height 5
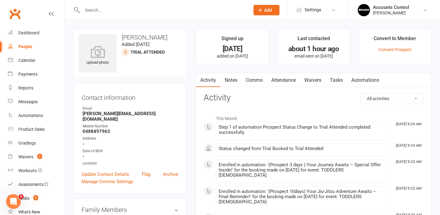
click at [315, 79] on link "Waivers" at bounding box center [313, 80] width 26 height 14
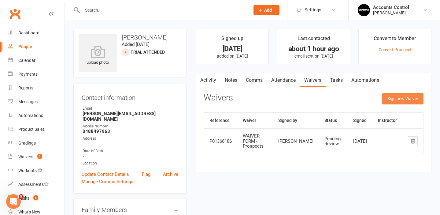
click at [398, 101] on button "Sign new Waiver" at bounding box center [402, 98] width 41 height 11
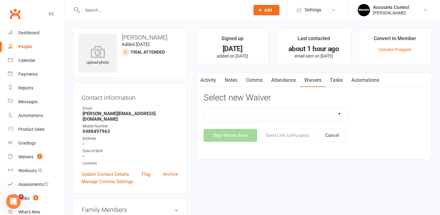
select select "14662"
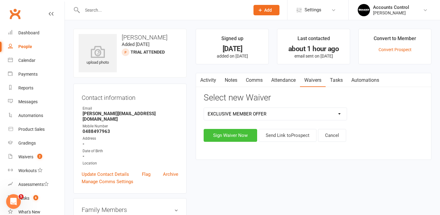
click at [232, 136] on button "Sign Waiver Now" at bounding box center [230, 135] width 53 height 13
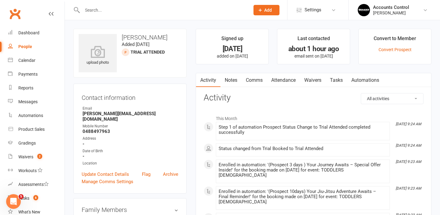
click at [312, 80] on link "Waivers" at bounding box center [313, 80] width 26 height 14
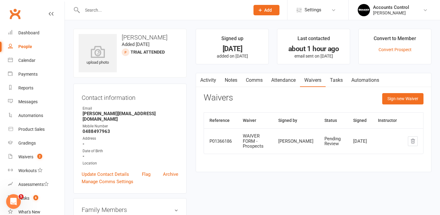
click at [400, 104] on div "Sign new Waiver" at bounding box center [402, 100] width 41 height 14
click at [402, 101] on button "Sign new Waiver" at bounding box center [402, 98] width 41 height 11
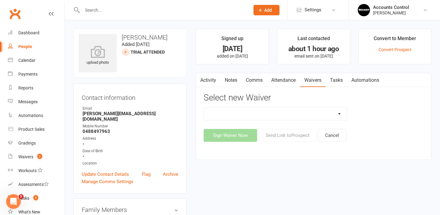
select select "14662"
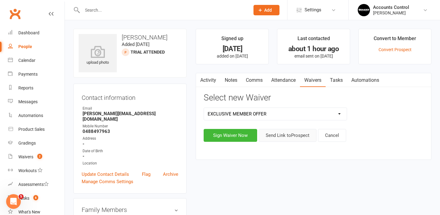
click at [281, 136] on button "Send Link to [GEOGRAPHIC_DATA]" at bounding box center [288, 135] width 58 height 13
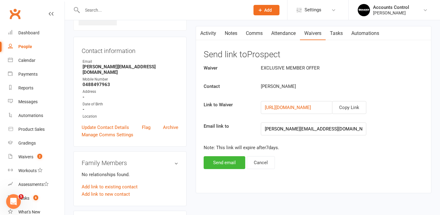
scroll to position [62, 0]
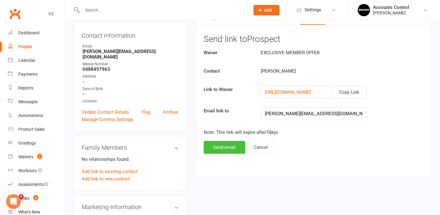
click at [233, 149] on button "Send email" at bounding box center [225, 147] width 42 height 13
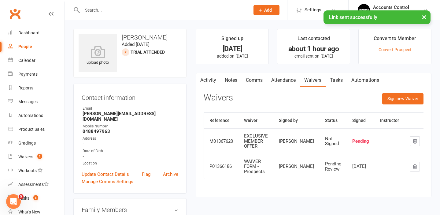
scroll to position [0, 0]
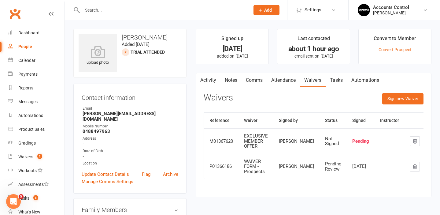
select select "100"
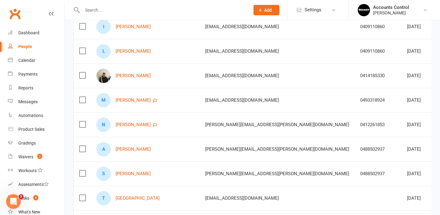
scroll to position [193, 0]
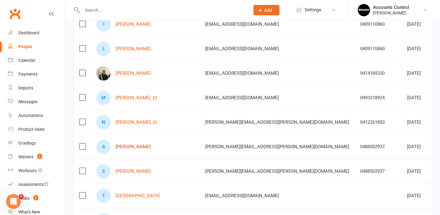
click at [136, 148] on link "[PERSON_NAME]" at bounding box center [133, 146] width 35 height 5
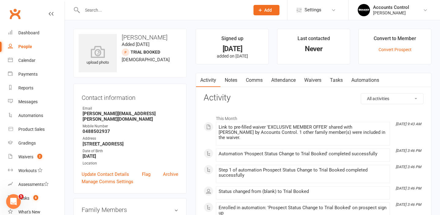
click at [318, 79] on link "Waivers" at bounding box center [313, 80] width 26 height 14
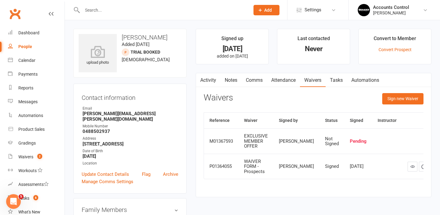
click at [28, 46] on div "People" at bounding box center [25, 46] width 14 height 5
select select "100"
